Goal: Task Accomplishment & Management: Complete application form

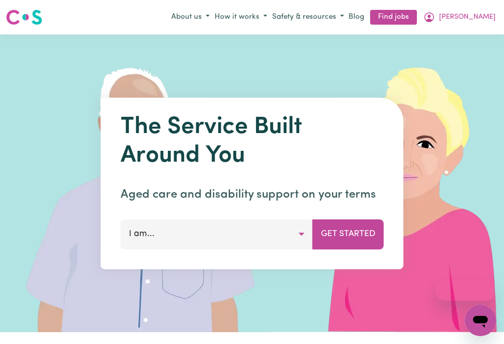
click at [435, 18] on icon "My Account" at bounding box center [429, 17] width 12 height 12
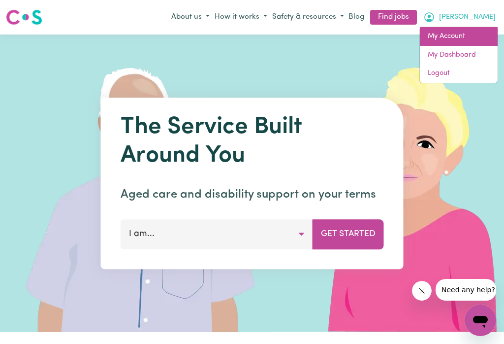
click at [449, 35] on link "My Account" at bounding box center [459, 36] width 78 height 19
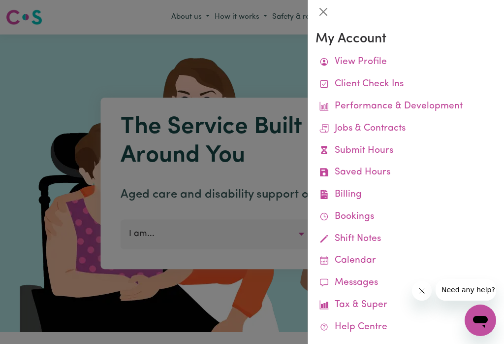
click at [358, 146] on link "Submit Hours" at bounding box center [406, 151] width 181 height 22
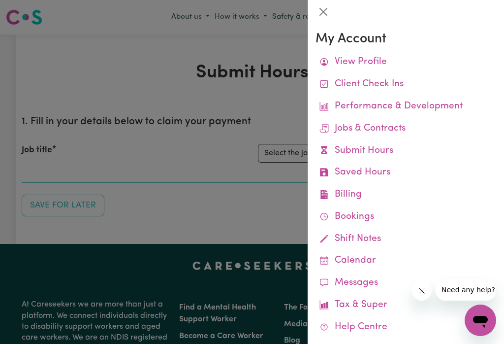
click at [320, 15] on button "Close" at bounding box center [324, 12] width 16 height 16
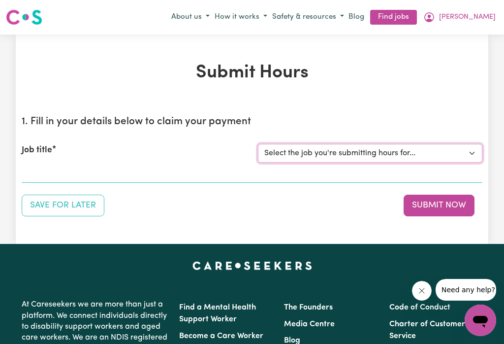
click at [469, 154] on select "Select the job you're submitting hours for... [[PERSON_NAME]] Careworker for [D…" at bounding box center [370, 153] width 224 height 19
select select "12584"
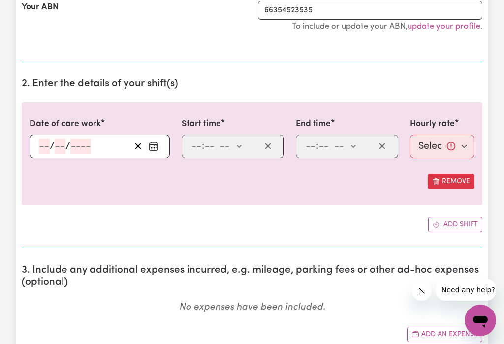
scroll to position [224, 0]
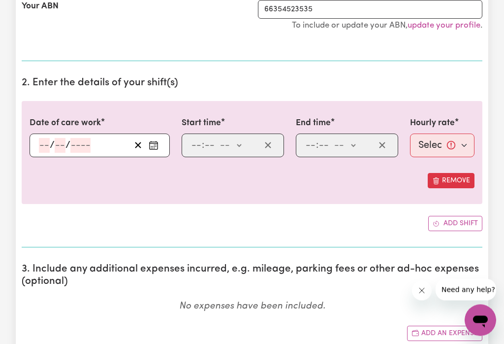
click at [161, 148] on button "Enter the date of care work" at bounding box center [154, 145] width 16 height 15
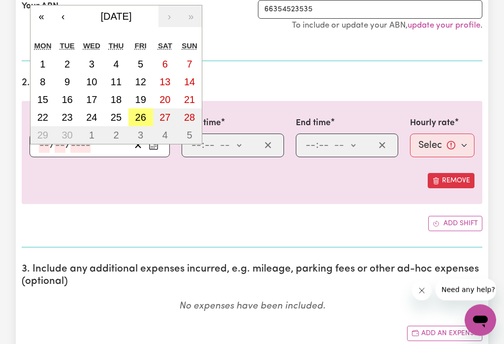
scroll to position [225, 0]
click at [143, 114] on abbr "26" at bounding box center [140, 117] width 11 height 11
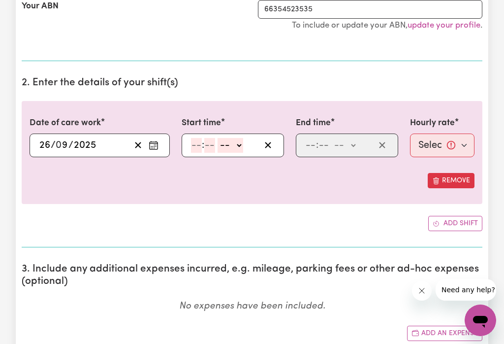
type input "[DATE]"
type input "26"
type input "9"
type input "2025"
click at [253, 138] on div ": -- am pm" at bounding box center [225, 145] width 70 height 15
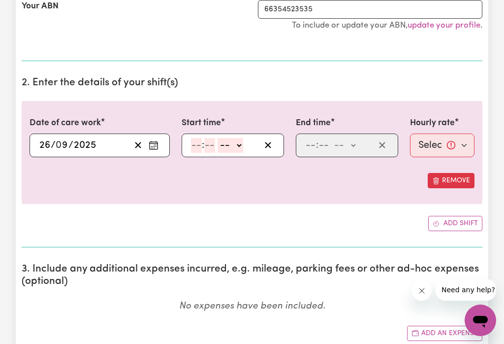
scroll to position [224, 0]
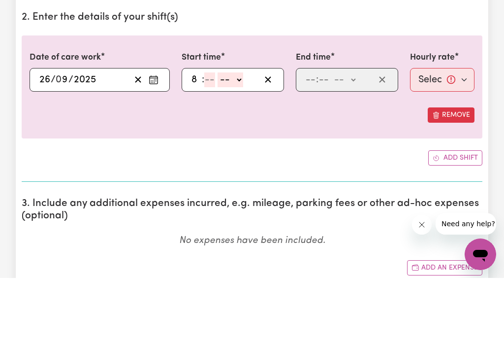
type input "8"
type input "0"
click at [242, 138] on select "-- am pm" at bounding box center [229, 145] width 26 height 15
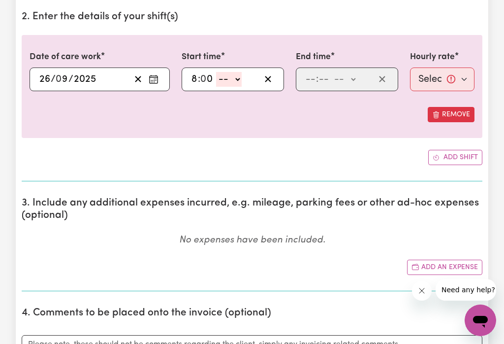
select select "am"
type input "08:00"
click at [357, 81] on select "-- am pm" at bounding box center [345, 79] width 26 height 15
select select "am"
click at [306, 74] on input "number" at bounding box center [310, 79] width 11 height 15
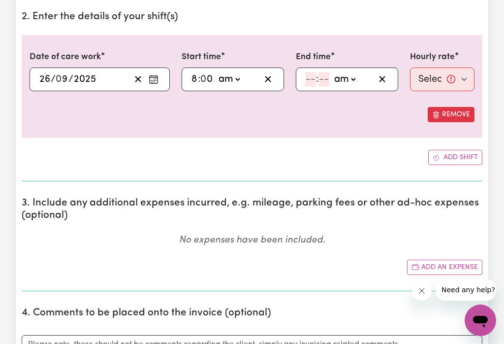
scroll to position [290, 0]
type input "9"
type input "0"
type input "09:00"
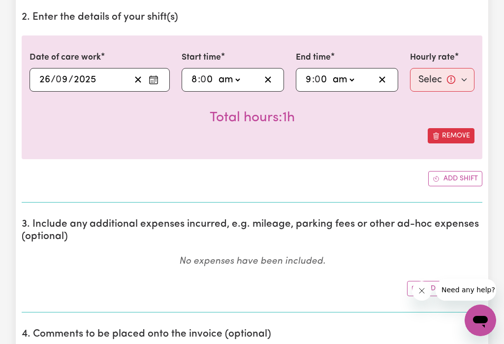
type input "0"
click at [450, 85] on select "Select rate... $52.87 (Weekday) $74.28 ([DATE]) $85.00 (Public Holiday) $105.00…" at bounding box center [442, 80] width 64 height 24
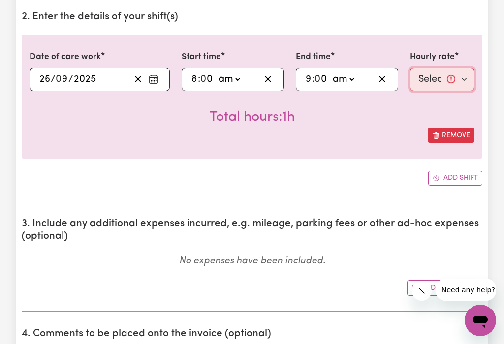
select select "85-PublicHoliday"
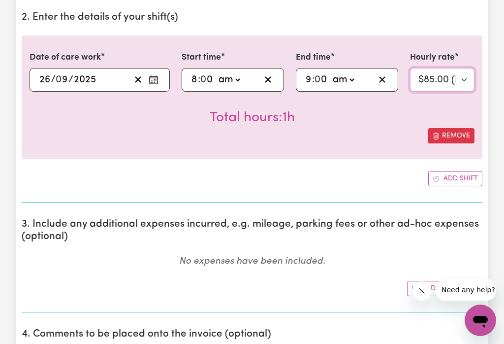
scroll to position [289, 0]
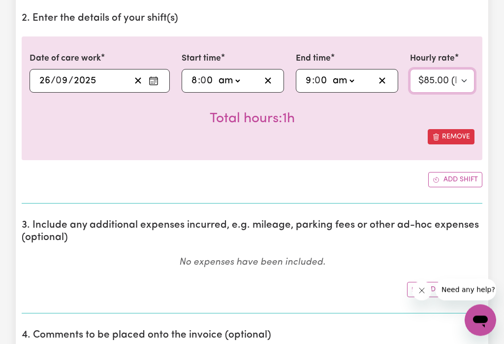
click at [468, 77] on select "Select rate... $52.87 (Weekday) $74.28 ([DATE]) $85.00 (Public Holiday) $105.00…" at bounding box center [442, 81] width 64 height 24
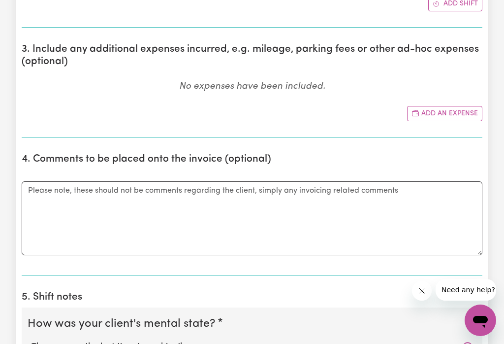
scroll to position [483, 0]
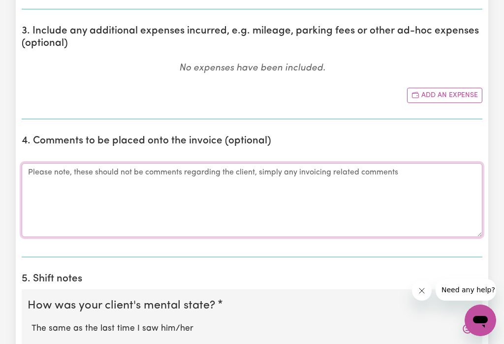
click at [71, 172] on textarea "Comments" at bounding box center [252, 200] width 461 height 74
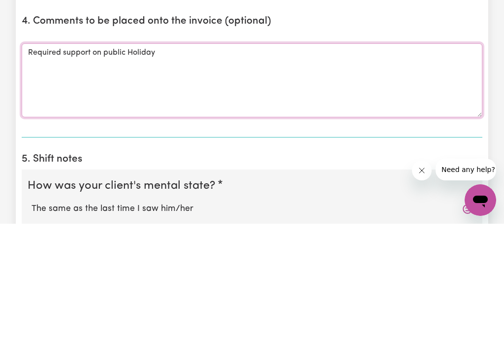
click at [126, 163] on textarea "Required support on public Holiday" at bounding box center [252, 200] width 461 height 74
click at [174, 163] on textarea "Required support on public Holiday" at bounding box center [252, 200] width 461 height 74
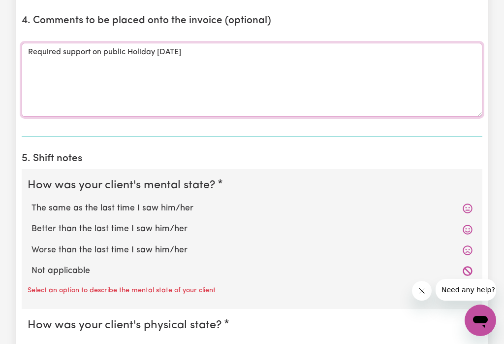
click at [243, 50] on textarea "Required support on public Holiday [DATE]" at bounding box center [252, 80] width 461 height 74
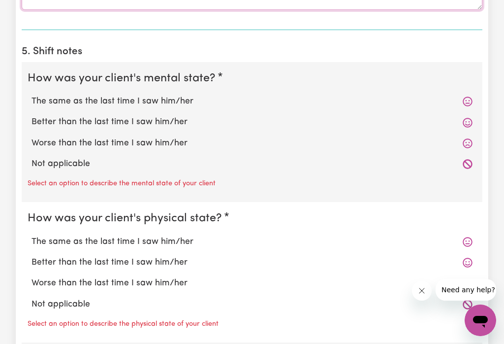
type textarea "Required support on public Holiday [DATE]."
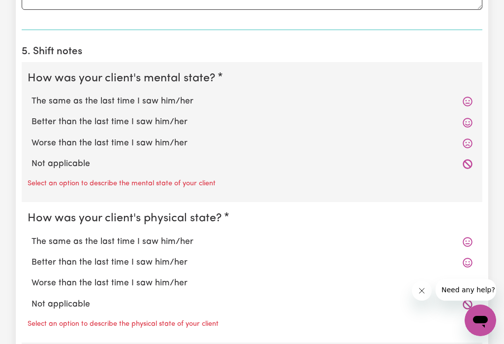
click at [164, 147] on label "Worse than the last time I saw him/her" at bounding box center [252, 143] width 441 height 13
click at [32, 137] on input "Worse than the last time I saw him/her" at bounding box center [31, 136] width 0 height 0
radio input "true"
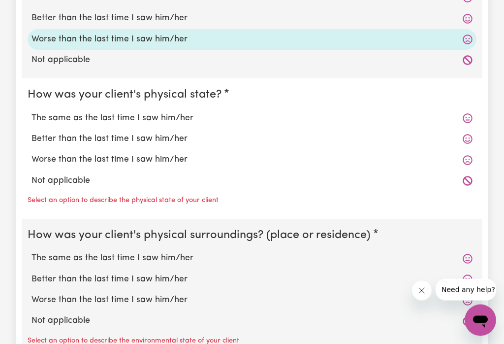
scroll to position [814, 0]
click at [173, 122] on label "The same as the last time I saw him/her" at bounding box center [252, 118] width 441 height 13
click at [32, 112] on input "The same as the last time I saw him/her" at bounding box center [31, 111] width 0 height 0
radio input "true"
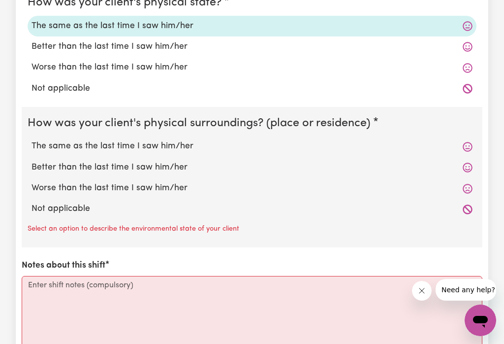
scroll to position [907, 0]
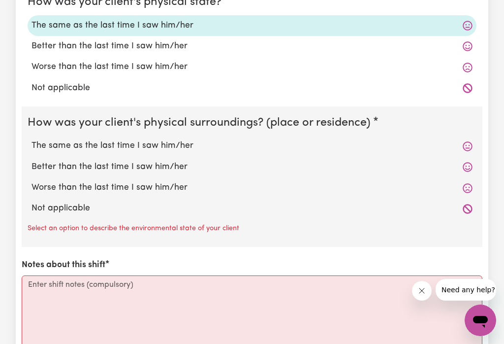
click at [158, 194] on label "Worse than the last time I saw him/her" at bounding box center [252, 187] width 441 height 13
click at [32, 181] on input "Worse than the last time I saw him/her" at bounding box center [31, 181] width 0 height 0
radio input "true"
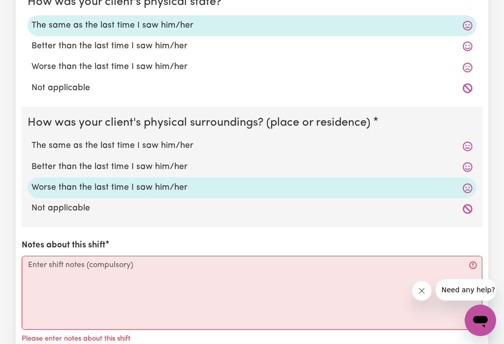
click at [163, 189] on label "Worse than the last time I saw him/her" at bounding box center [252, 187] width 441 height 13
click at [32, 181] on input "Worse than the last time I saw him/her" at bounding box center [31, 181] width 0 height 0
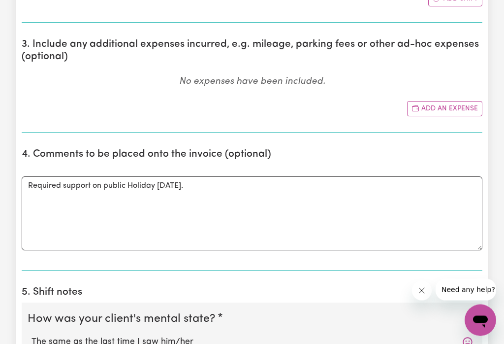
scroll to position [473, 0]
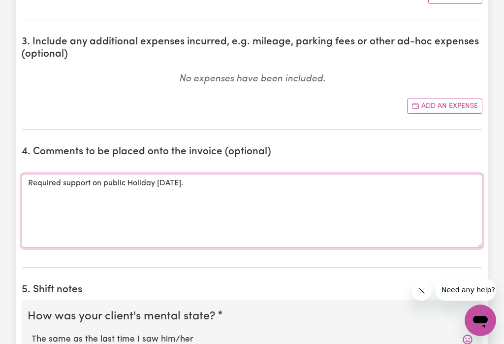
click at [244, 179] on textarea "Required support on public Holiday [DATE]." at bounding box center [252, 211] width 461 height 74
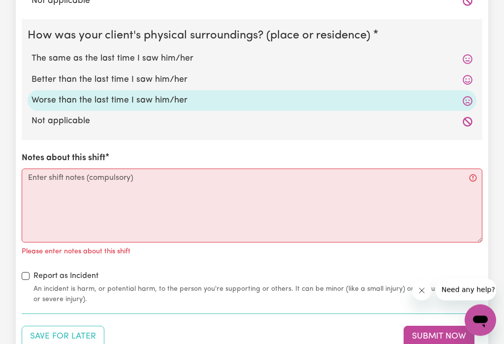
scroll to position [996, 0]
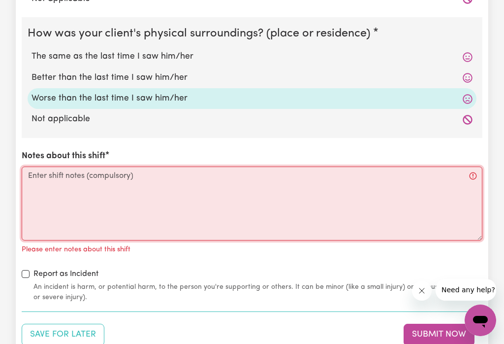
click at [66, 180] on textarea "Notes about this shift" at bounding box center [252, 203] width 461 height 74
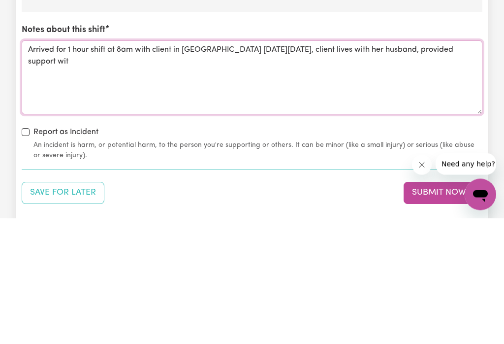
click at [22, 166] on textarea "Arrived for 1 hour shift at 8am with client in [GEOGRAPHIC_DATA] [DATE][DATE], …" at bounding box center [252, 203] width 461 height 74
click at [145, 166] on textarea "Arrived for 1 hour shift at 8am with client in [GEOGRAPHIC_DATA] [DATE][DATE], …" at bounding box center [252, 203] width 461 height 74
click at [276, 166] on textarea "Arrived for 1 hour shift at 8am with client in [GEOGRAPHIC_DATA] [DATE][DATE], …" at bounding box center [252, 203] width 461 height 74
click at [316, 166] on textarea "Arrived for 1 hour shift at 8am with client in [GEOGRAPHIC_DATA] [DATE][DATE], …" at bounding box center [252, 203] width 461 height 74
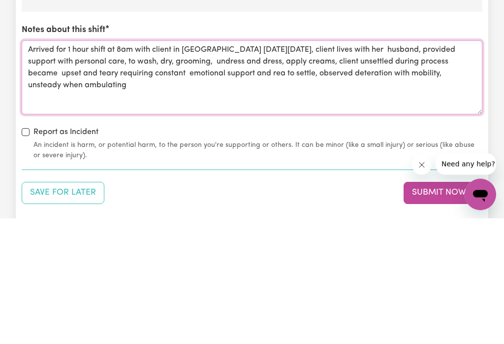
click at [281, 166] on textarea "Arrived for 1 hour shift at 8am with client in [GEOGRAPHIC_DATA] [DATE][DATE], …" at bounding box center [252, 203] width 461 height 74
click at [347, 166] on textarea "Arrived for 1 hour shift at 8am with client in [GEOGRAPHIC_DATA] [DATE][DATE], …" at bounding box center [252, 203] width 461 height 74
click at [425, 166] on textarea "Arrived for 1 hour shift at 8am with client in [GEOGRAPHIC_DATA] [DATE][DATE], …" at bounding box center [252, 203] width 461 height 74
click at [132, 166] on textarea "Arrived for 1 hour shift at 8am with client in [GEOGRAPHIC_DATA] [DATE][DATE], …" at bounding box center [252, 203] width 461 height 74
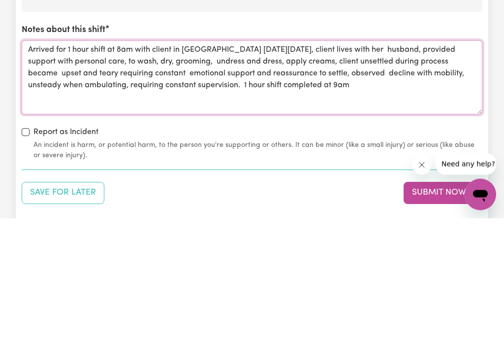
click at [221, 166] on textarea "Arrived for 1 hour shift at 8am with client in [GEOGRAPHIC_DATA] [DATE][DATE], …" at bounding box center [252, 203] width 461 height 74
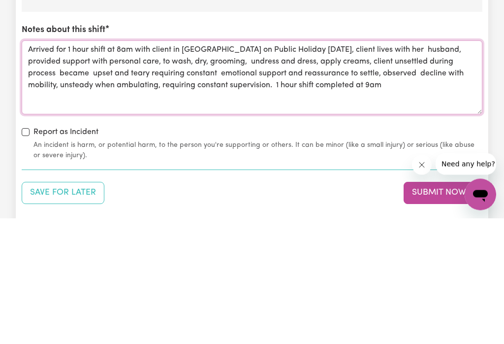
click at [414, 166] on textarea "Arrived for 1 hour shift at 8am with client in [GEOGRAPHIC_DATA] on Public Holi…" at bounding box center [252, 203] width 461 height 74
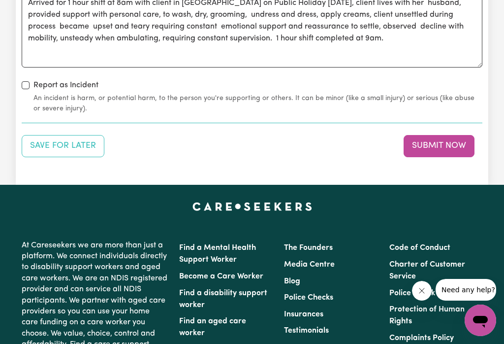
scroll to position [1169, 0]
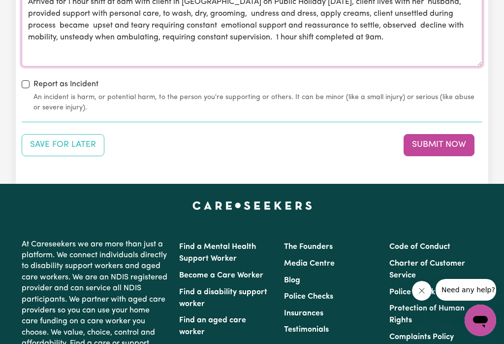
type textarea "Arrived for 1 hour shift at 8am with client in [GEOGRAPHIC_DATA] on Public Holi…"
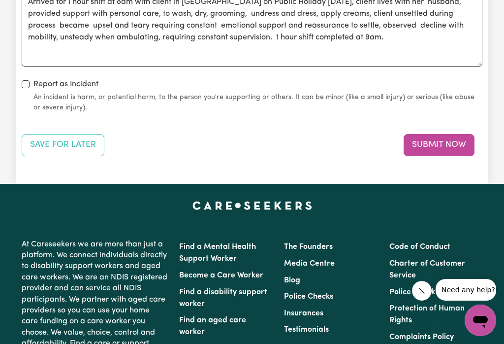
click at [433, 147] on button "Submit Now" at bounding box center [439, 145] width 71 height 22
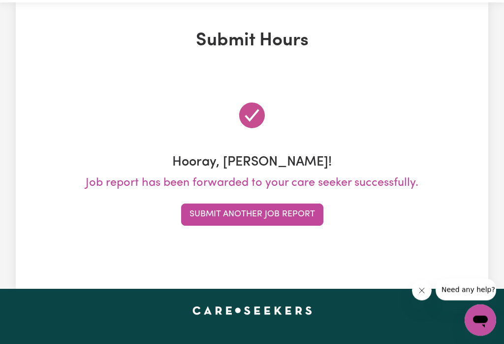
scroll to position [32, 0]
click at [236, 214] on button "Submit Another Job Report" at bounding box center [252, 214] width 142 height 22
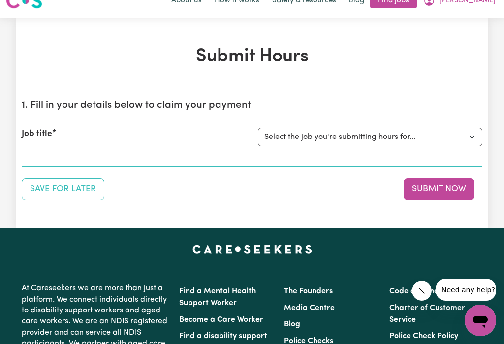
scroll to position [17, 0]
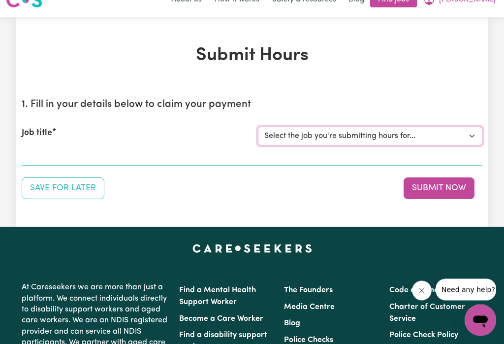
click at [473, 137] on select "Select the job you're submitting hours for... [[PERSON_NAME]] Careworker for [D…" at bounding box center [370, 136] width 224 height 19
select select "12760"
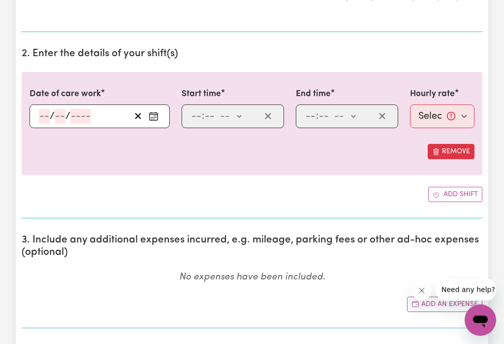
scroll to position [253, 0]
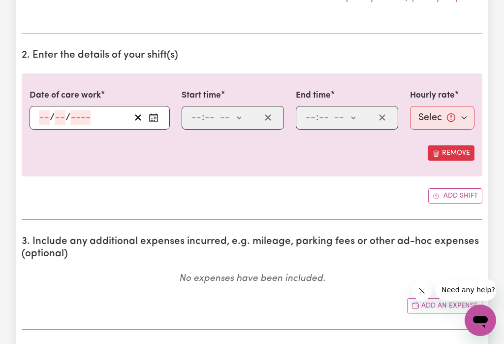
click at [153, 118] on icon "Enter the date of care work" at bounding box center [154, 118] width 10 height 10
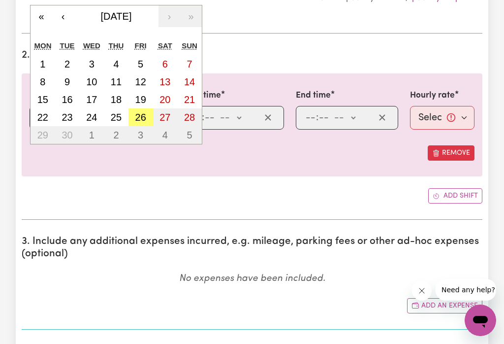
click at [141, 118] on abbr "26" at bounding box center [140, 117] width 11 height 11
type input "[DATE]"
type input "26"
type input "9"
type input "2025"
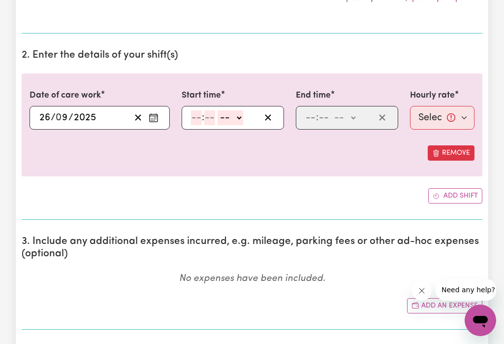
click at [243, 124] on select "-- am pm" at bounding box center [231, 117] width 26 height 15
select select "am"
click at [196, 120] on input "number" at bounding box center [196, 117] width 11 height 15
type input "9"
type input "3"
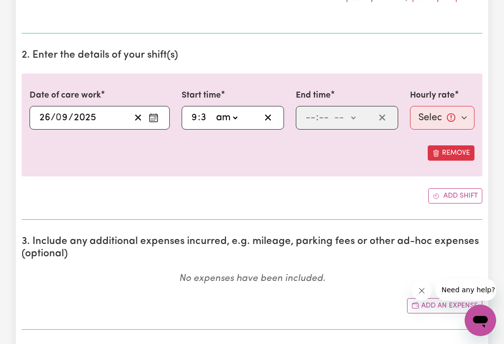
type input "09:03"
type input "30"
type input "09:30"
type input "30"
click at [357, 121] on select "-- am pm" at bounding box center [345, 117] width 26 height 15
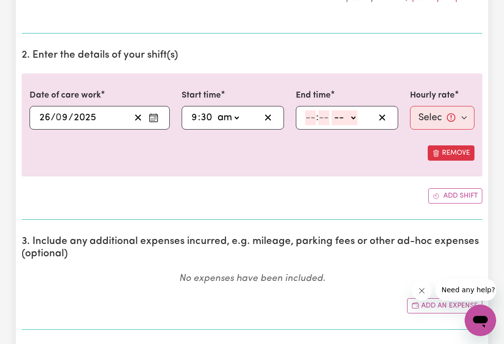
select select "am"
click at [306, 118] on input "number" at bounding box center [310, 117] width 11 height 15
type input "10"
type input "10:03"
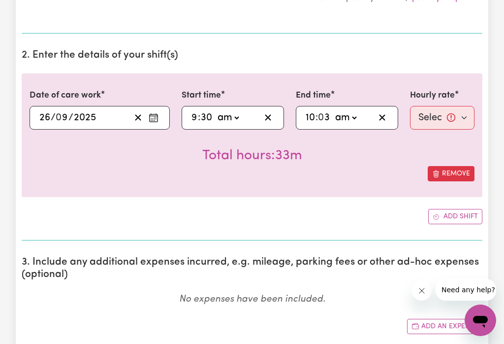
type input "30"
type input "10:30"
type input "30"
click at [454, 122] on select "Select rate... $74.28 (Weekday)" at bounding box center [442, 118] width 64 height 24
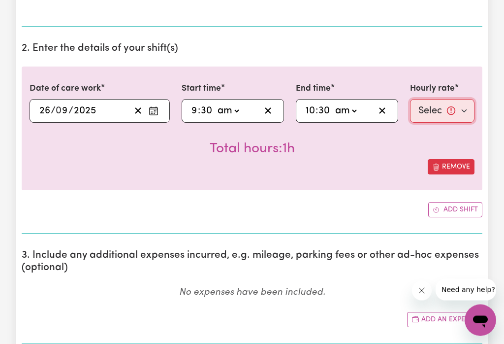
scroll to position [258, 0]
click at [453, 113] on select "Select rate... $74.28 (Weekday)" at bounding box center [442, 112] width 64 height 24
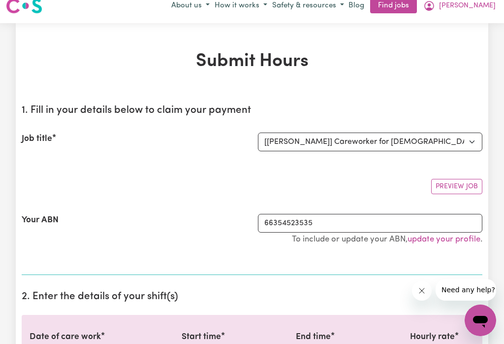
scroll to position [0, 0]
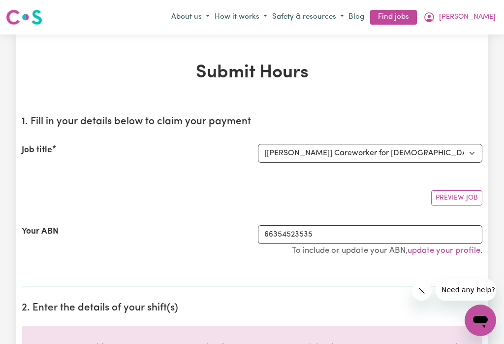
click at [435, 22] on icon "My Account" at bounding box center [429, 17] width 12 height 12
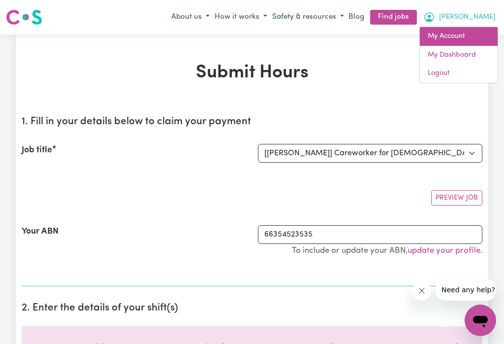
click at [455, 36] on link "My Account" at bounding box center [459, 36] width 78 height 19
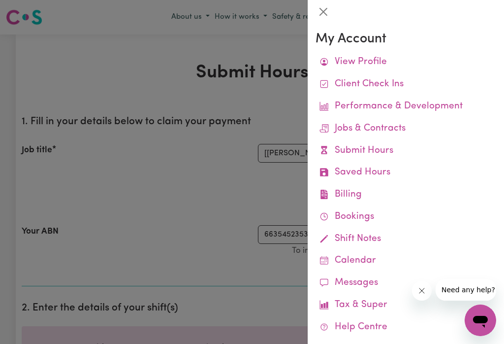
click at [395, 125] on link "Jobs & Contracts" at bounding box center [406, 129] width 181 height 22
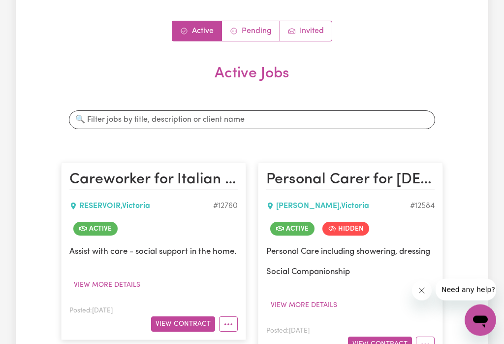
scroll to position [87, 0]
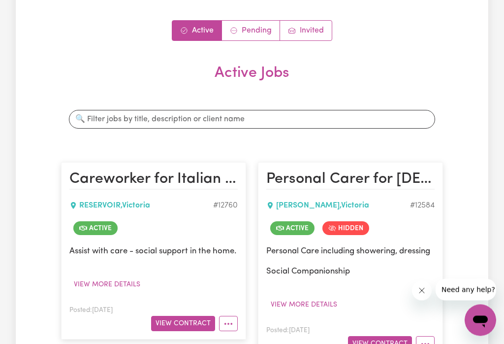
click at [186, 327] on button "View Contract" at bounding box center [183, 323] width 64 height 15
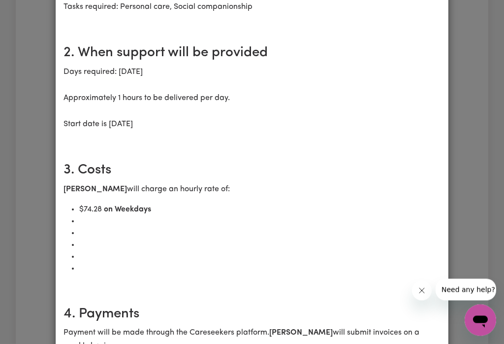
scroll to position [220, 0]
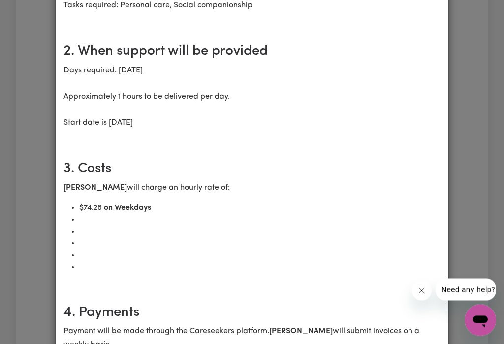
click at [80, 242] on li at bounding box center [259, 244] width 361 height 12
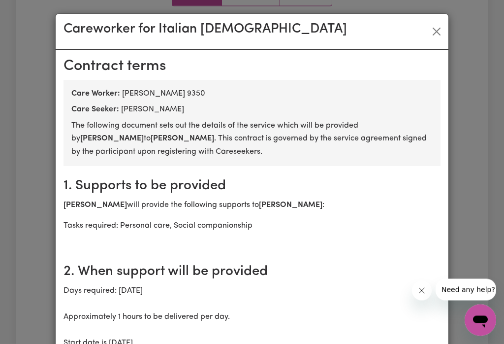
scroll to position [0, 0]
click at [447, 28] on div "Careworker for Italian [DEMOGRAPHIC_DATA]" at bounding box center [252, 32] width 393 height 36
click at [426, 32] on div "Careworker for Italian [DEMOGRAPHIC_DATA]" at bounding box center [252, 32] width 393 height 36
click at [433, 31] on button "Close" at bounding box center [437, 32] width 16 height 16
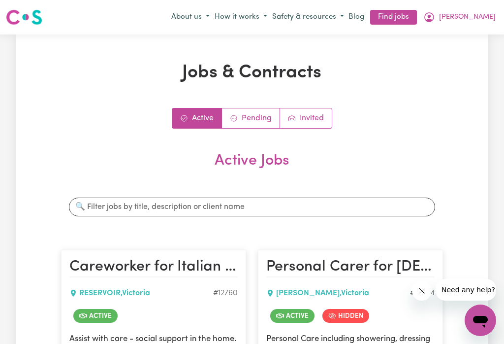
click at [434, 20] on icon "My Account" at bounding box center [429, 17] width 10 height 10
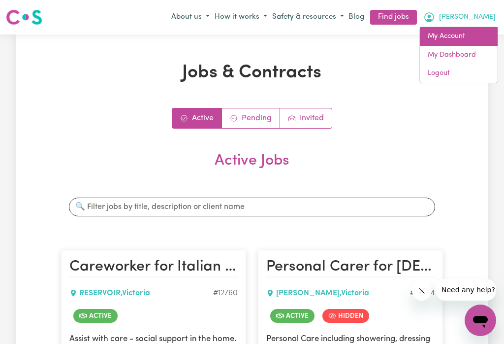
click at [450, 40] on link "My Account" at bounding box center [459, 36] width 78 height 19
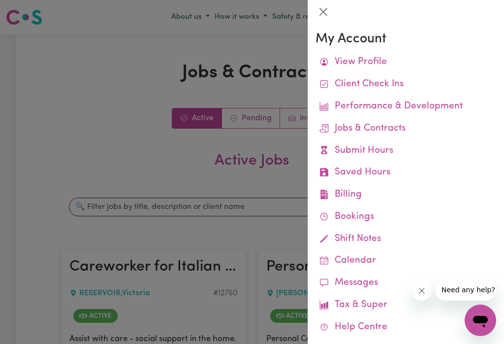
click at [0, 0] on link "Remittances" at bounding box center [0, 0] width 0 height 0
